Goal: Transaction & Acquisition: Purchase product/service

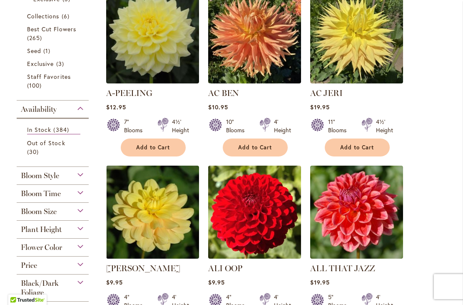
scroll to position [210, 0]
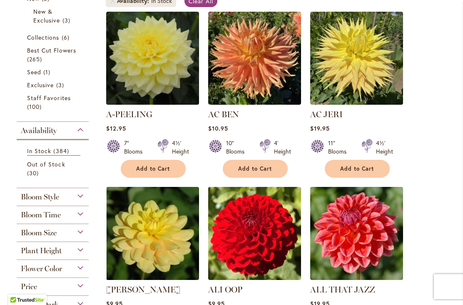
click at [180, 151] on div "4½' Height" at bounding box center [180, 147] width 17 height 17
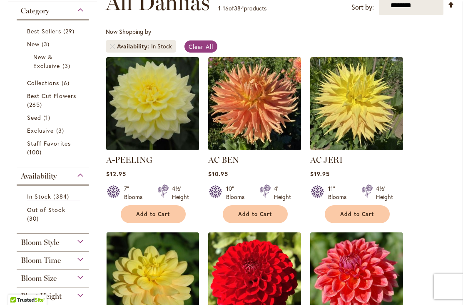
scroll to position [173, 0]
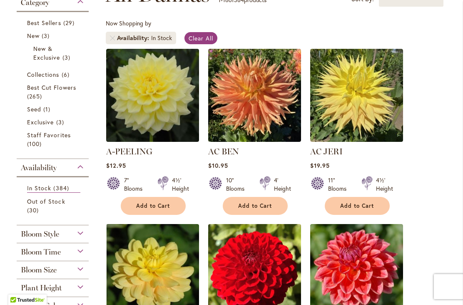
click at [215, 225] on img at bounding box center [254, 270] width 93 height 93
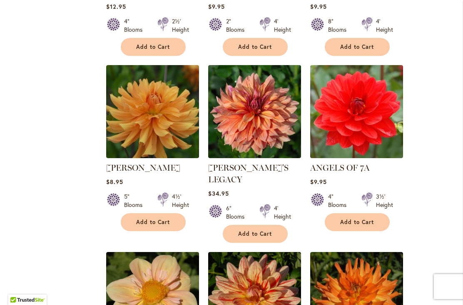
scroll to position [683, 0]
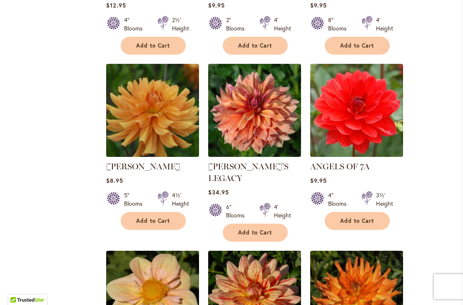
click at [199, 222] on div "Add to Cart" at bounding box center [153, 221] width 92 height 18
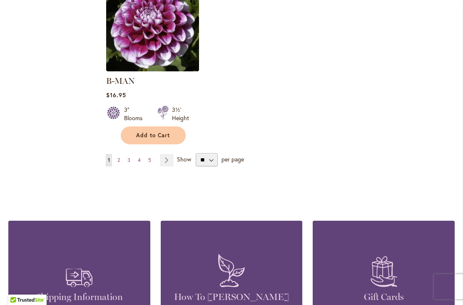
scroll to position [1132, 0]
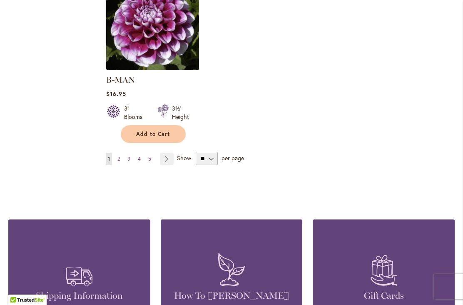
click at [171, 153] on link "Page Next" at bounding box center [167, 159] width 14 height 13
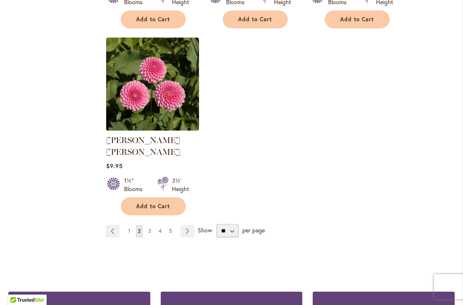
scroll to position [1060, 0]
click at [189, 225] on link "Page Next" at bounding box center [188, 231] width 14 height 13
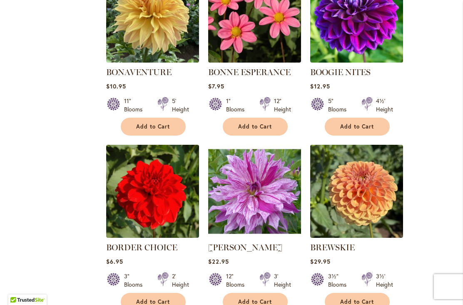
scroll to position [777, 0]
